Goal: Task Accomplishment & Management: Manage account settings

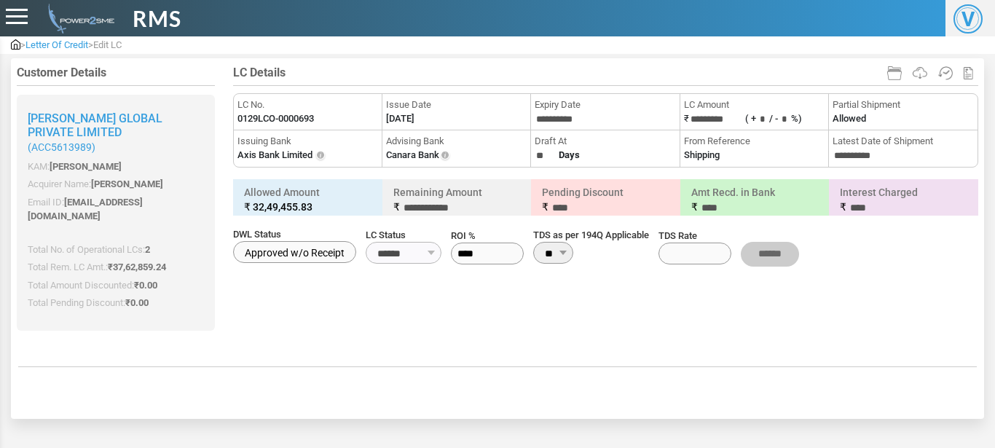
click at [40, 51] on div "> Letter Of Credit > Edit LC" at bounding box center [497, 44] width 995 height 17
click at [55, 46] on span "Letter Of Credit" at bounding box center [57, 44] width 63 height 11
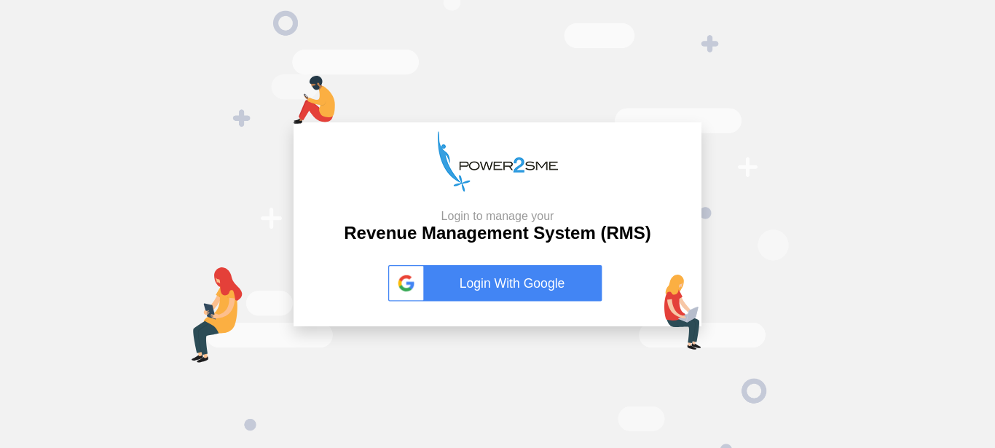
click at [456, 265] on link "Login With Google" at bounding box center [497, 283] width 219 height 36
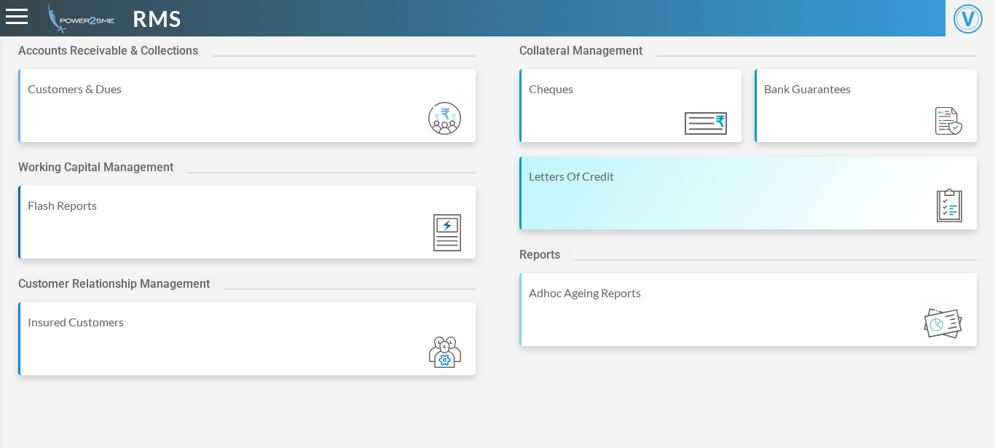
click at [736, 221] on div "Letters Of Credit" at bounding box center [749, 193] width 458 height 73
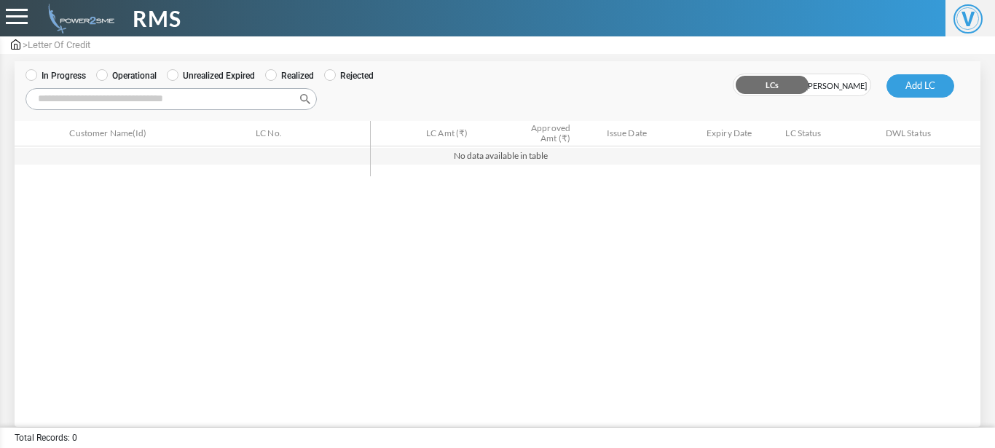
click at [111, 79] on label "Operational" at bounding box center [126, 75] width 60 height 13
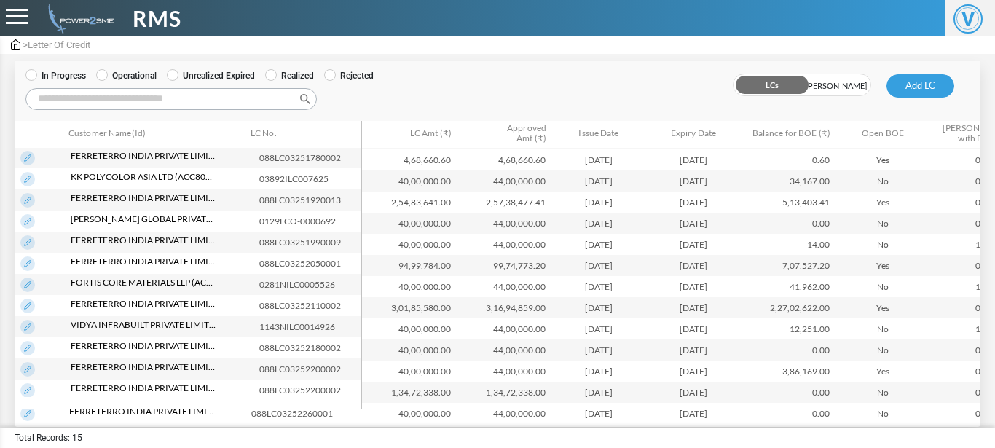
scroll to position [15, 0]
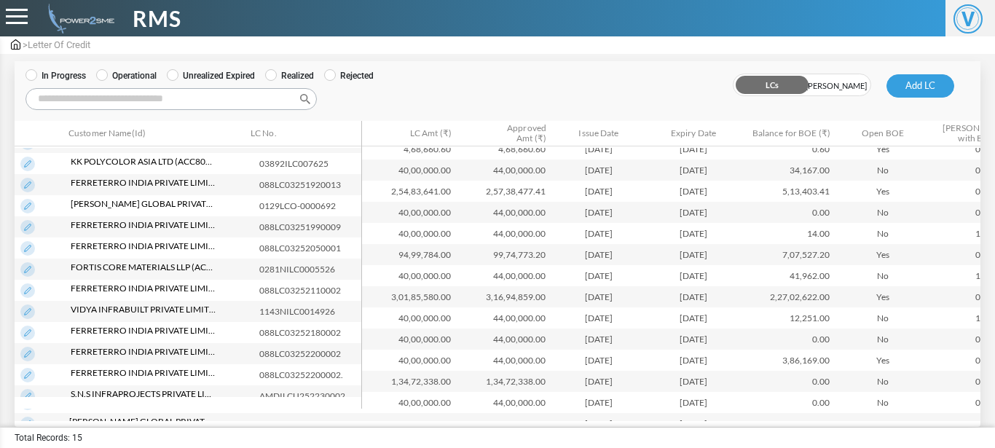
click at [111, 79] on label "Operational" at bounding box center [126, 75] width 60 height 13
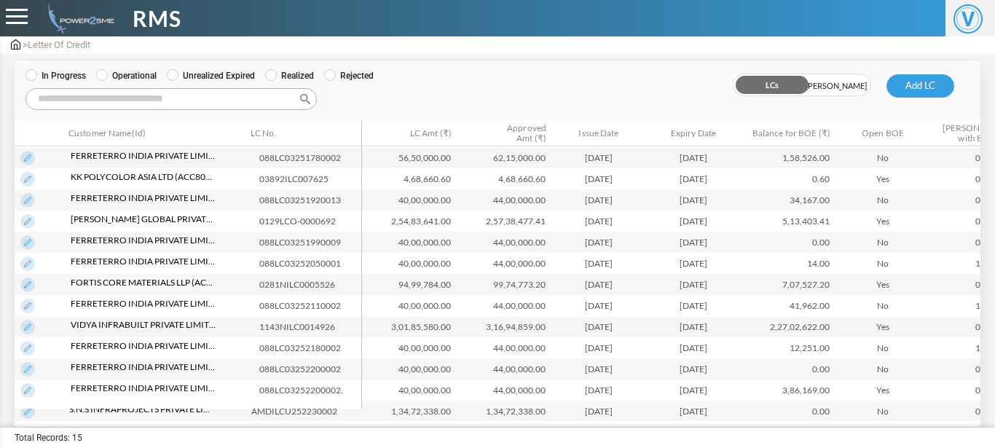
scroll to position [71, 0]
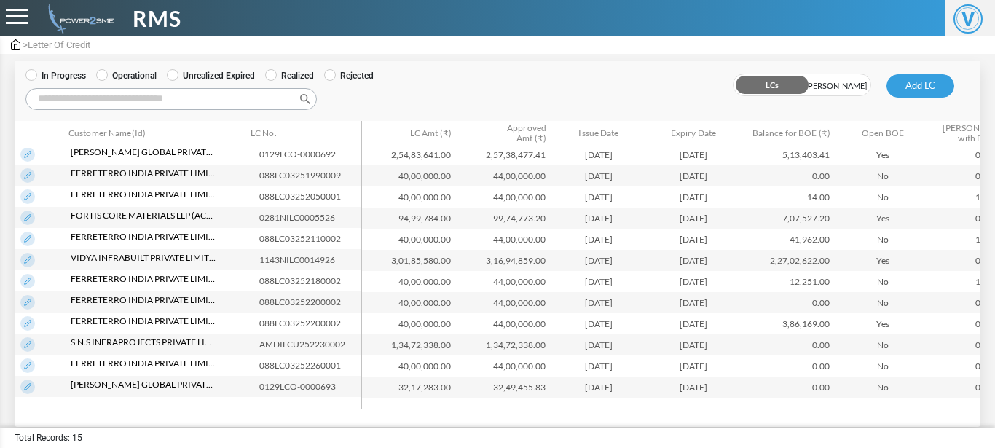
click at [31, 359] on img at bounding box center [27, 365] width 15 height 15
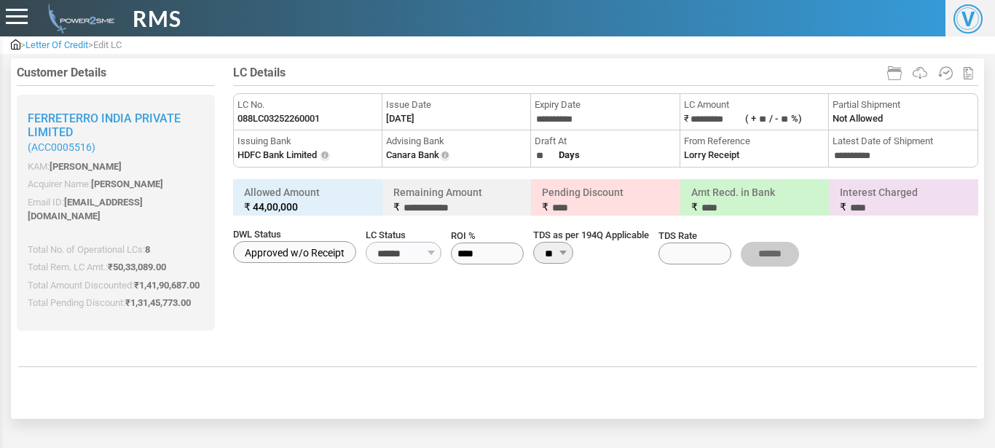
click at [279, 128] on li "LC No. 088LC03252260001" at bounding box center [308, 112] width 149 height 36
copy li "LC No. 088LC03252260001"
click at [279, 128] on li "LC No. 088LC03252260001" at bounding box center [308, 112] width 149 height 36
click at [414, 118] on label "[DATE]" at bounding box center [400, 118] width 28 height 15
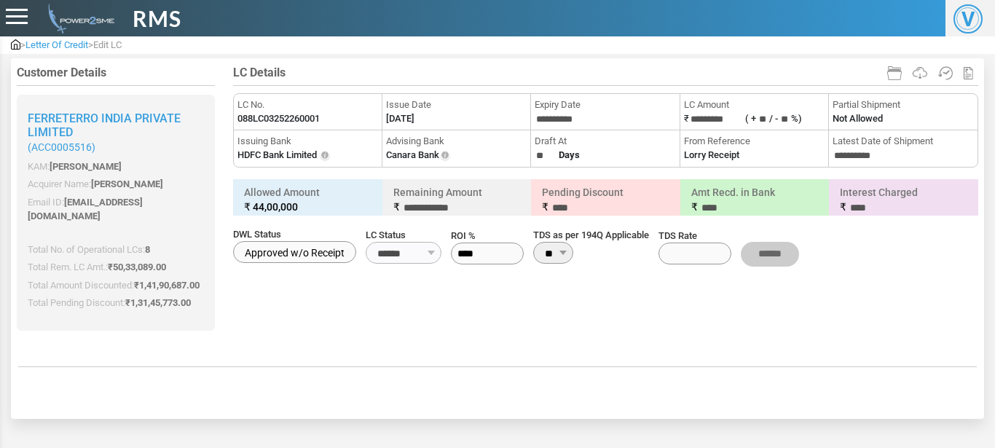
click at [414, 118] on label "[DATE]" at bounding box center [400, 118] width 28 height 15
copy li "Issue Date"
click at [414, 118] on label "[DATE]" at bounding box center [400, 118] width 28 height 15
